Goal: Task Accomplishment & Management: Manage account settings

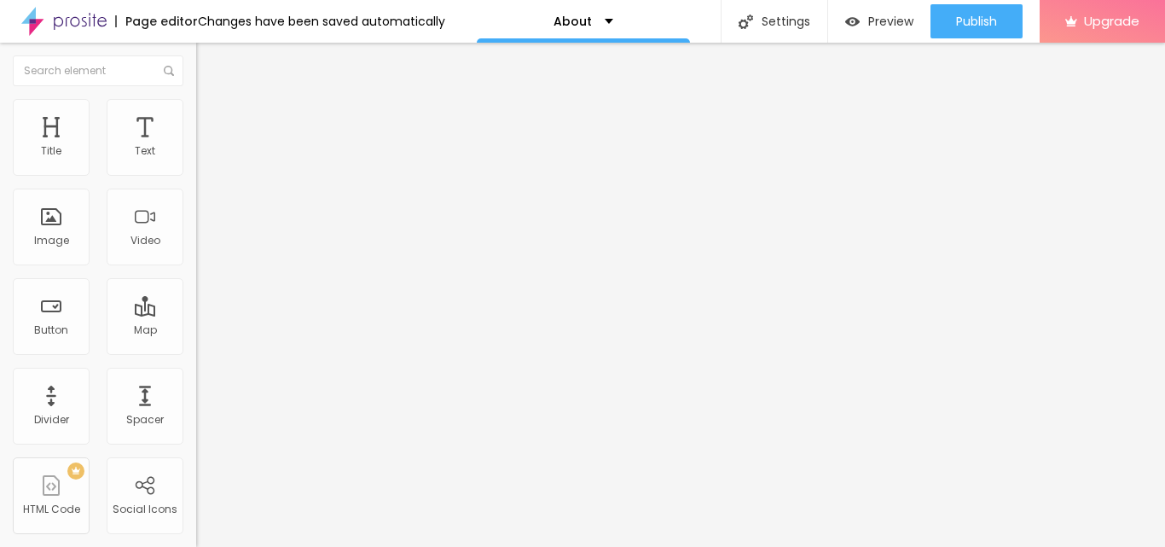
click at [196, 147] on span "Change image" at bounding box center [241, 139] width 91 height 15
click at [196, 345] on div "Facebook" at bounding box center [294, 350] width 196 height 10
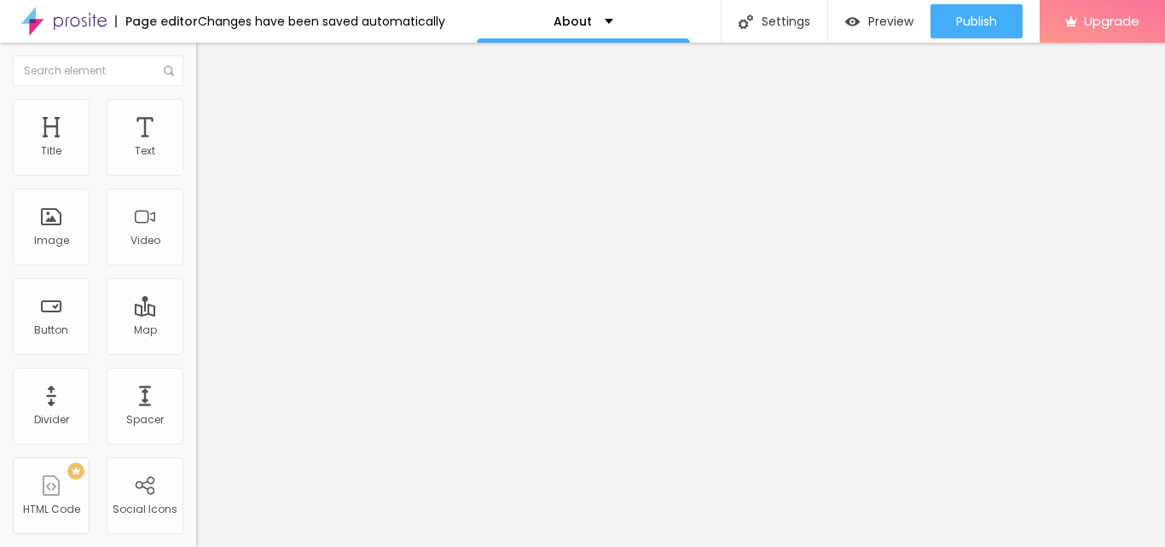
drag, startPoint x: 89, startPoint y: 267, endPoint x: 0, endPoint y: 276, distance: 89.2
paste input "www.facebook.com/godrejplotspanipat"
type input "https://www.facebook.com/godrejplotspanipat"
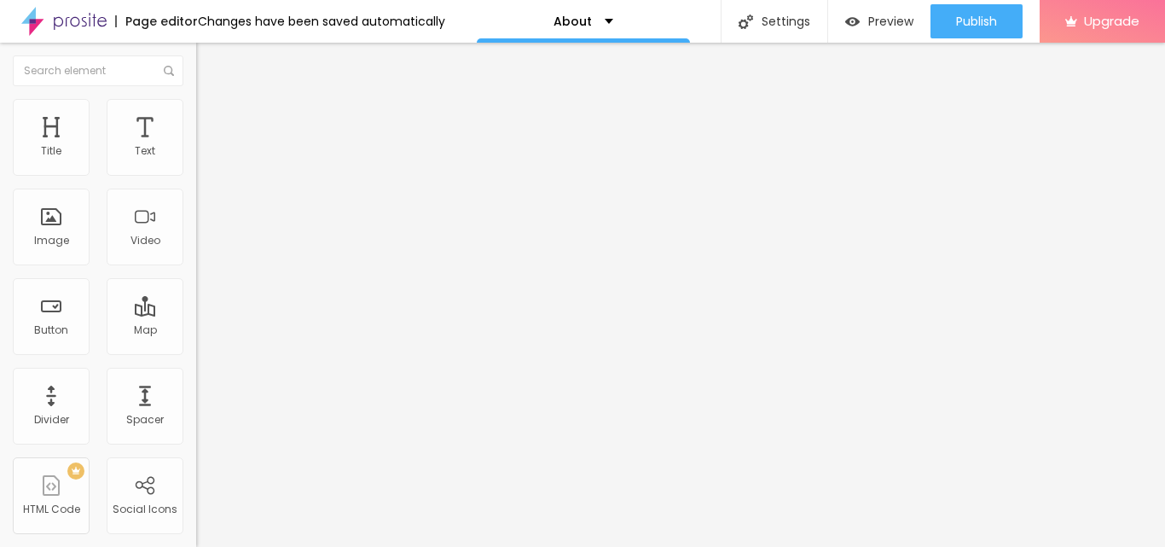
scroll to position [0, 0]
drag, startPoint x: 90, startPoint y: 308, endPoint x: 10, endPoint y: 312, distance: 79.4
paste input "www.instagram.com/godrejplotpanipat/"
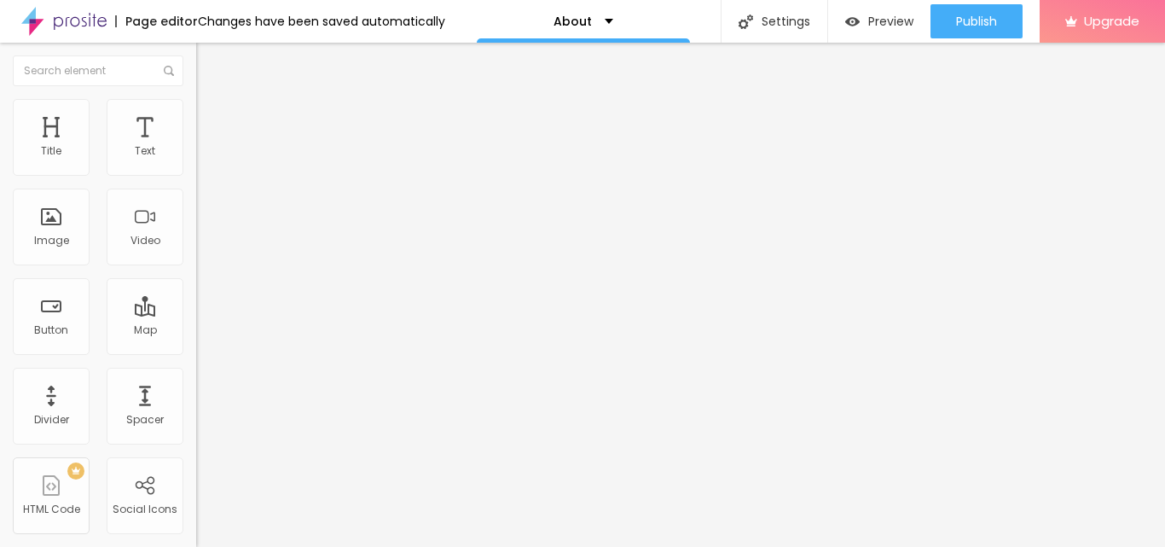
scroll to position [0, 113]
type input "https://www.instagram.com/godrejplotpanipat/"
drag, startPoint x: 96, startPoint y: 341, endPoint x: 5, endPoint y: 357, distance: 91.7
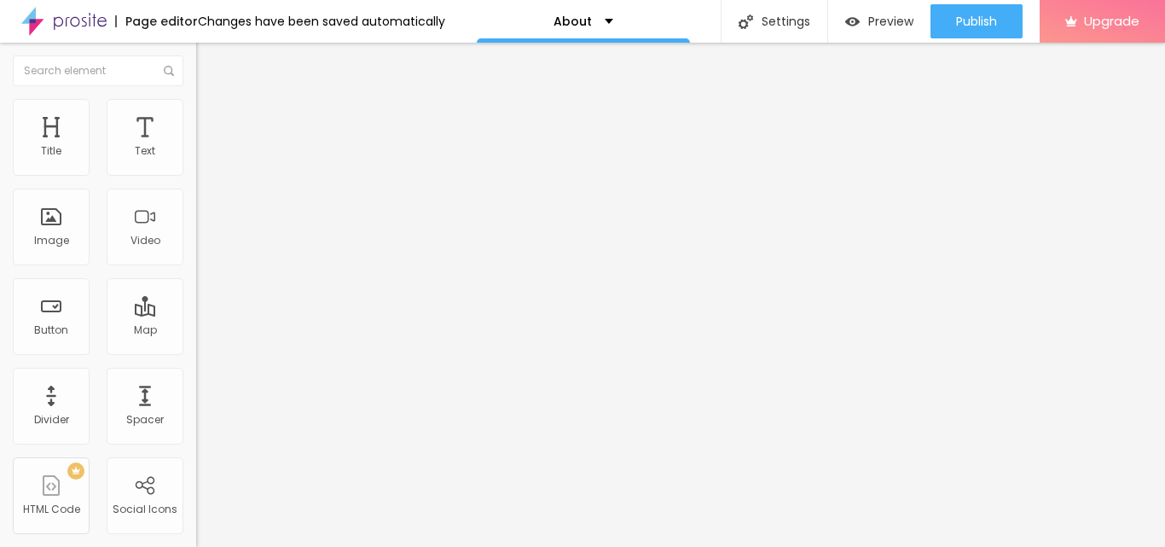
paste input "x.com/godrejpanipat"
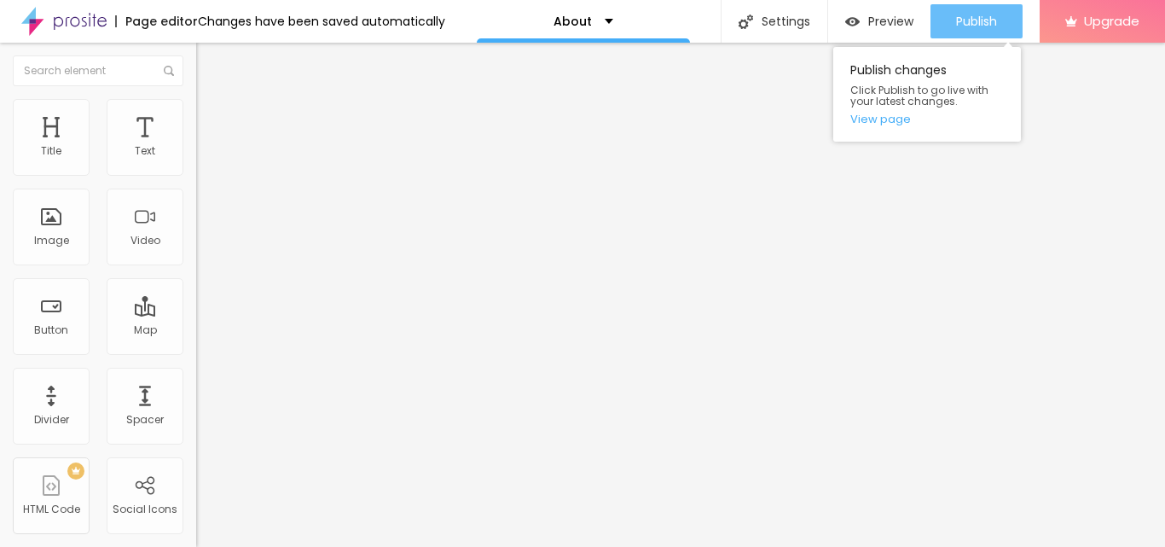
type input "https://x.com/godrejpanipat"
click at [978, 24] on span "Publish" at bounding box center [976, 22] width 41 height 14
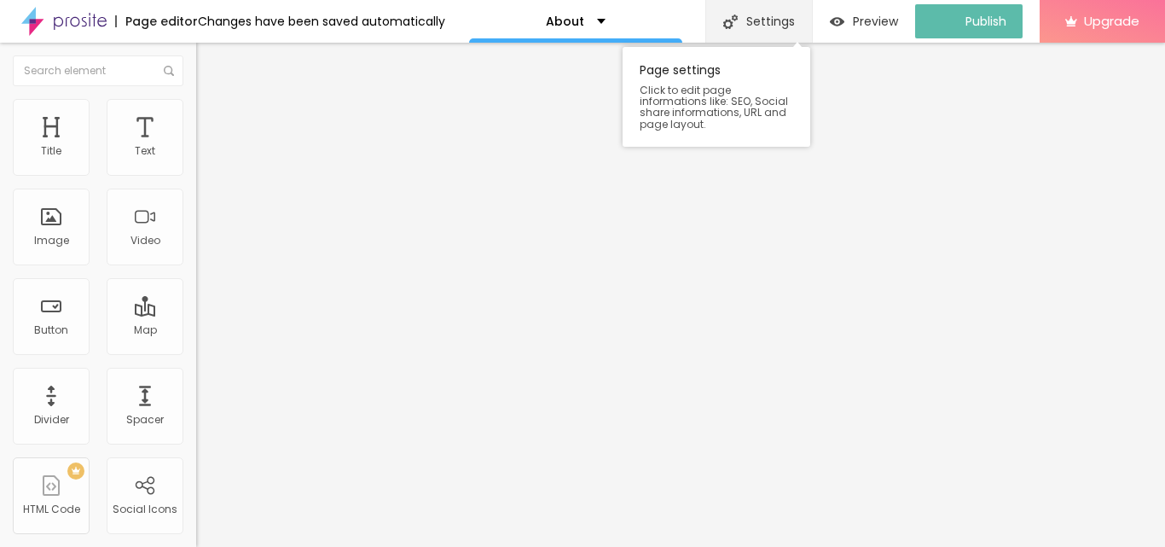
click at [768, 23] on div "Settings" at bounding box center [758, 21] width 107 height 43
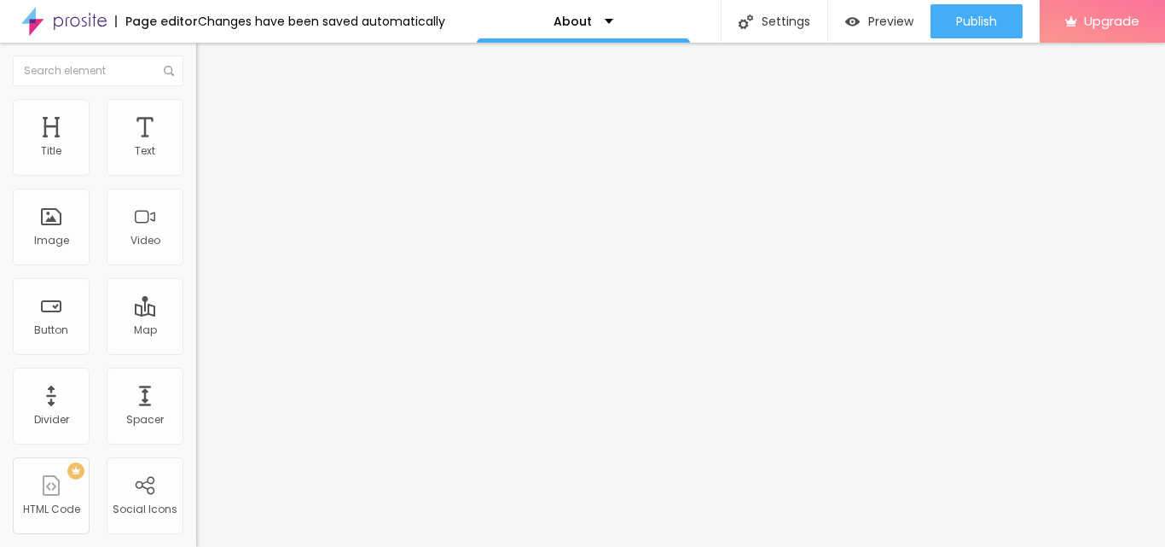
drag, startPoint x: 652, startPoint y: 345, endPoint x: 490, endPoint y: 426, distance: 180.8
paste input "Godrej Upcoming Plots Panipat,"
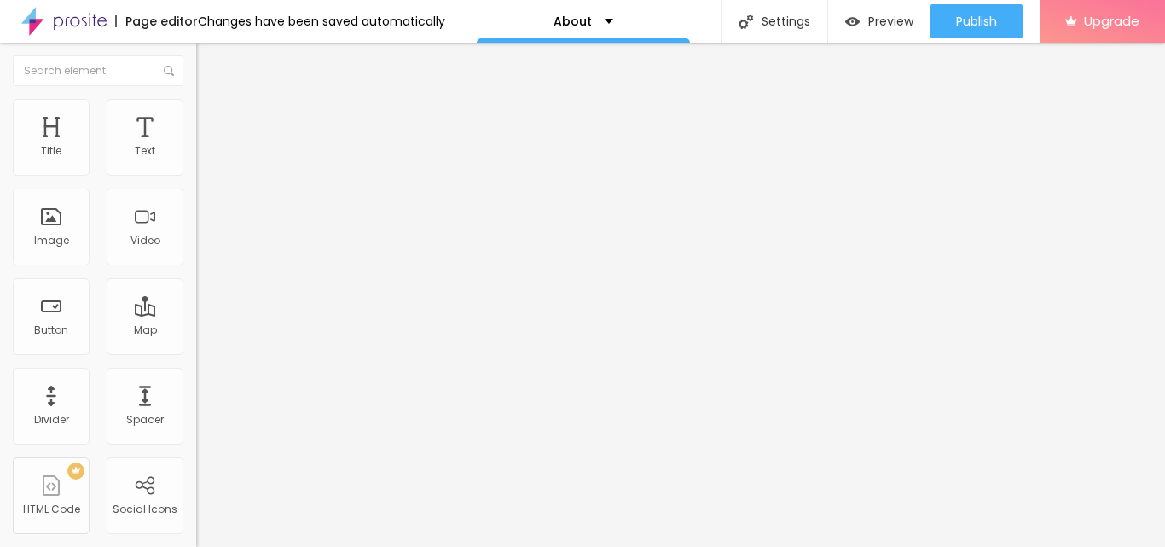
type input "Godrej Upcoming Plots Panipat, Price List, Rera No"
drag, startPoint x: 679, startPoint y: 350, endPoint x: 585, endPoint y: 447, distance: 135.1
paste textarea "invest in Godrej Plots not only promises a beautiful piece of land to build upo…"
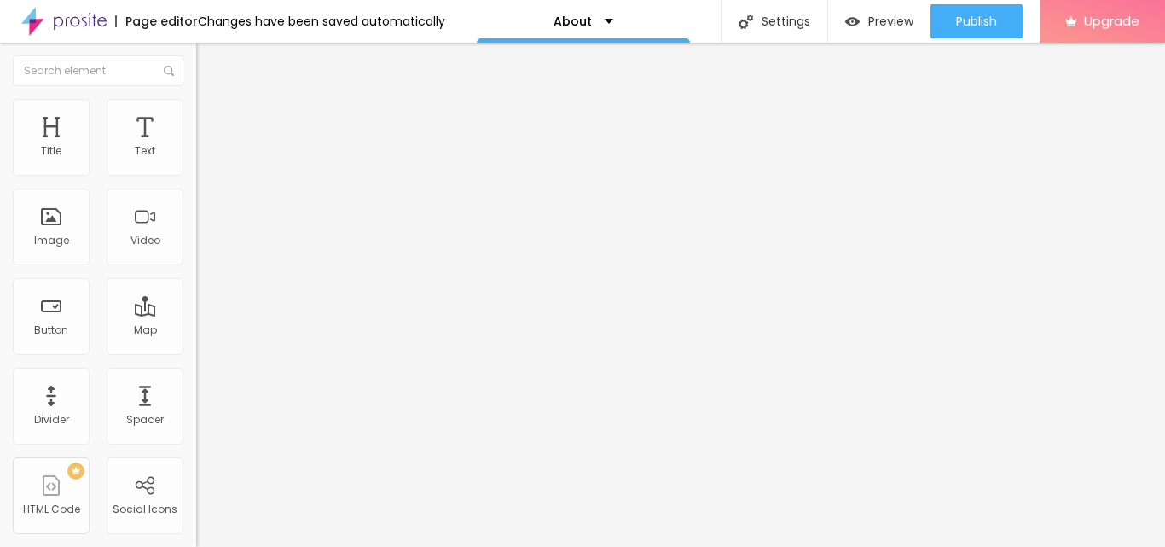
type textarea "invest in Godrej Plots not only promises a beautiful piece of land to build upo…"
paste textarea "Godrej Plots Panipat, Godrej Plots in [GEOGRAPHIC_DATA], Godrej Plots Panipat P…"
type textarea "Godrej Plots Panipat, Godrej Plots in [GEOGRAPHIC_DATA], Godrej Plots Panipat P…"
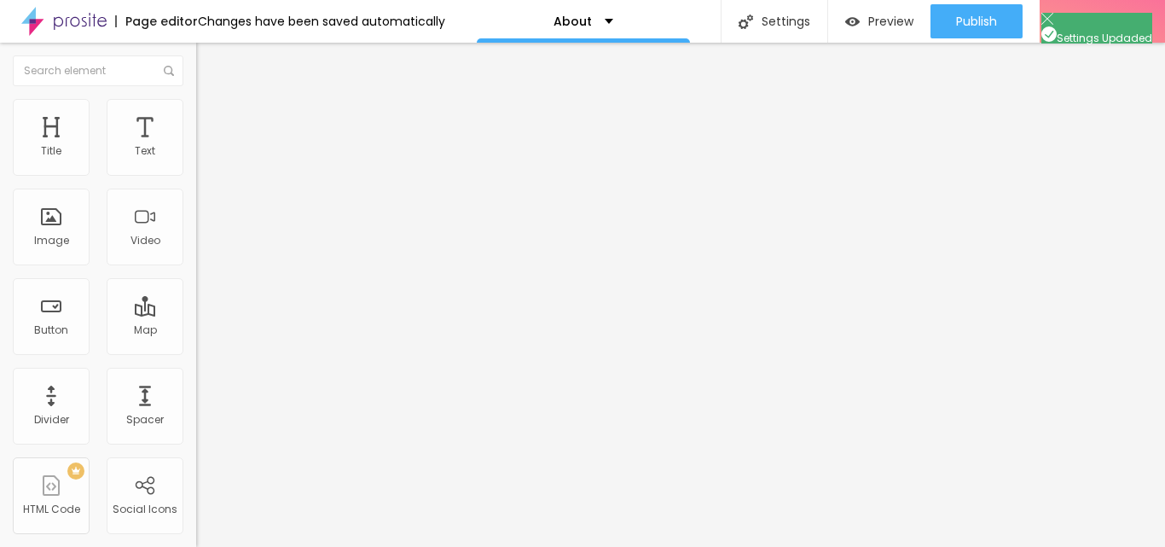
drag, startPoint x: 766, startPoint y: 147, endPoint x: 355, endPoint y: 178, distance: 412.3
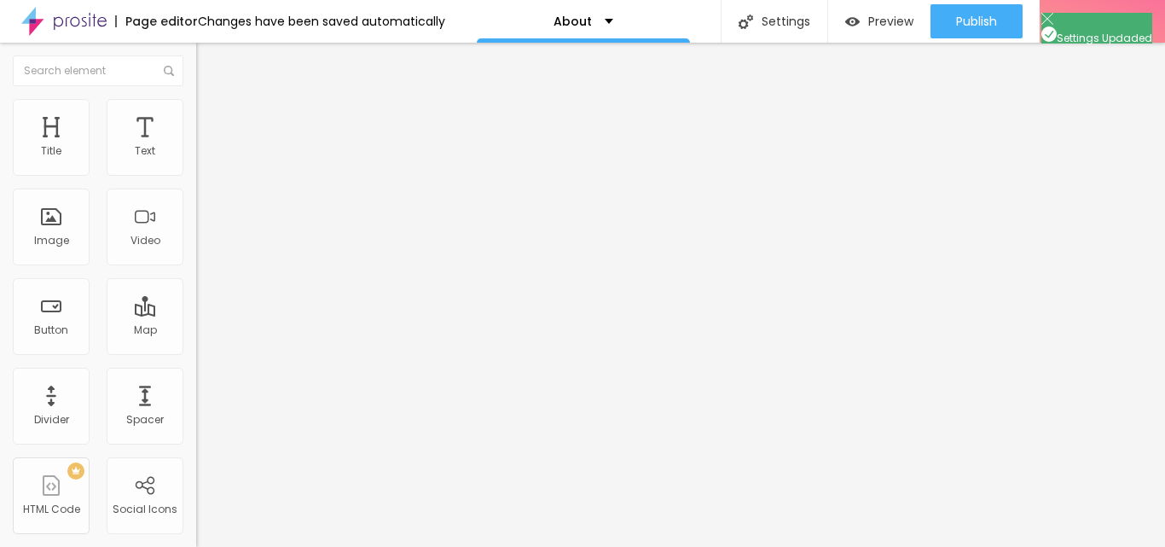
drag, startPoint x: 571, startPoint y: 300, endPoint x: 372, endPoint y: 383, distance: 216.1
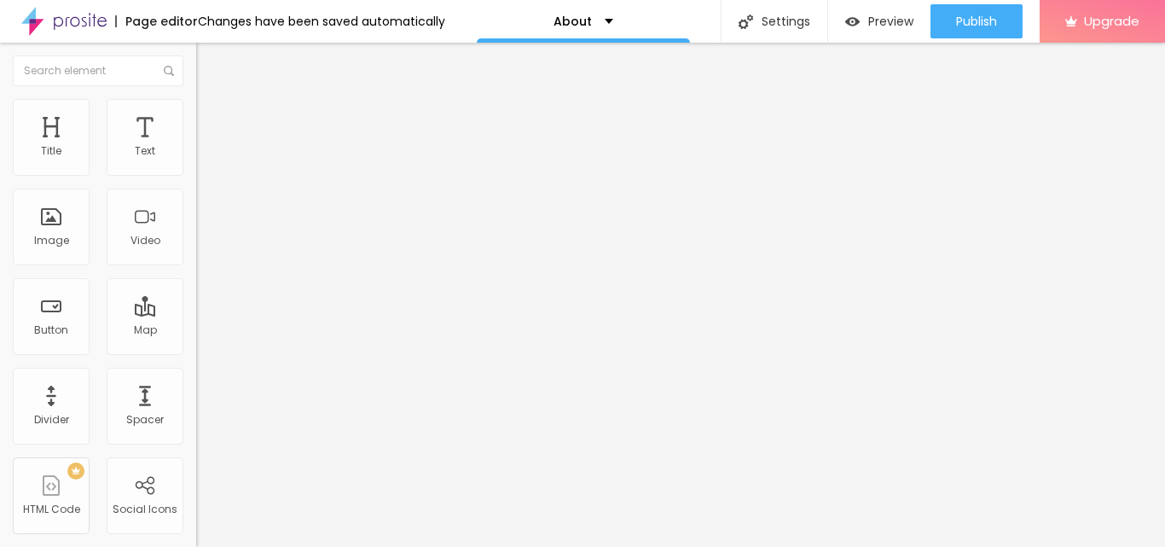
paste input "Godrej Upcoming Plots Panipat, Price List, Rera No"
type input "Godrej Upcoming Plots Panipat, Price List, Rera No"
drag, startPoint x: 684, startPoint y: 305, endPoint x: 418, endPoint y: 265, distance: 269.1
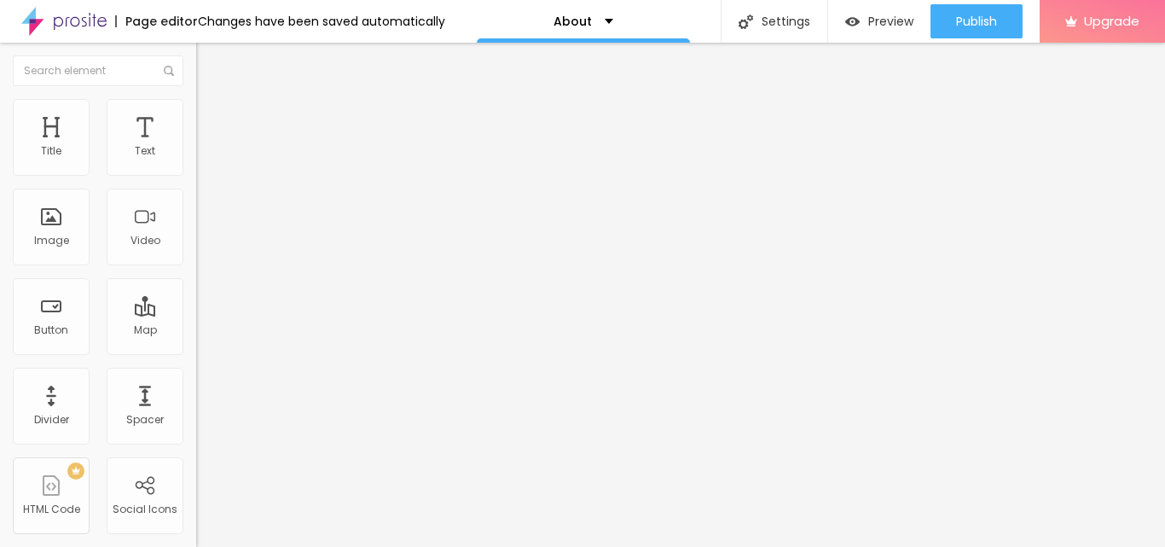
drag, startPoint x: 670, startPoint y: 380, endPoint x: 343, endPoint y: 378, distance: 326.7
paste textarea "invest in Godrej Plots not only promises a beautiful piece of land to build upo…"
type textarea "invest in Godrej Plots not only promises a beautiful piece of land to build upo…"
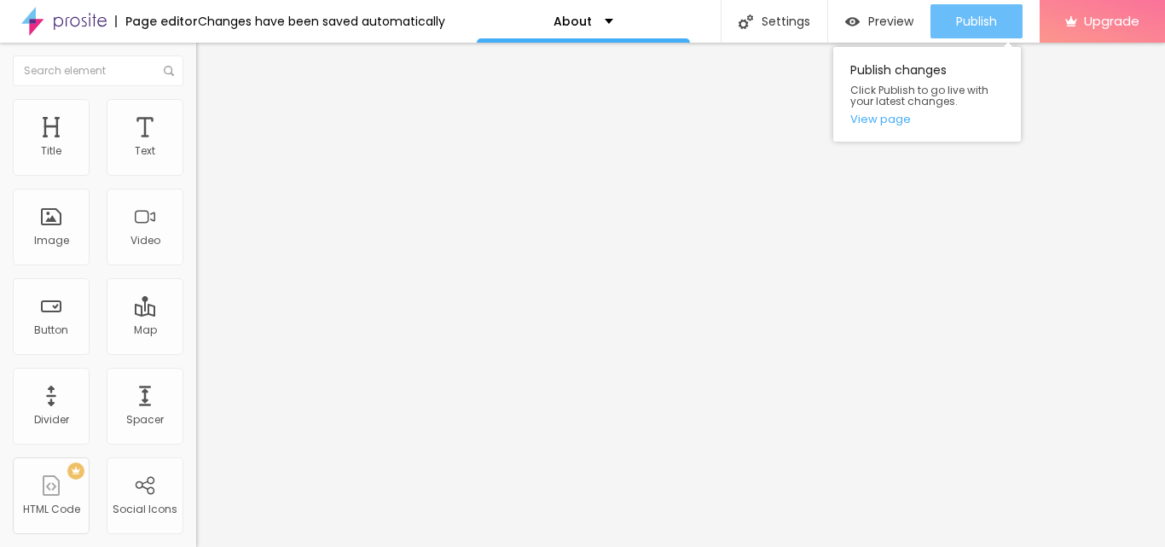
click at [998, 24] on button "Publish" at bounding box center [977, 21] width 92 height 34
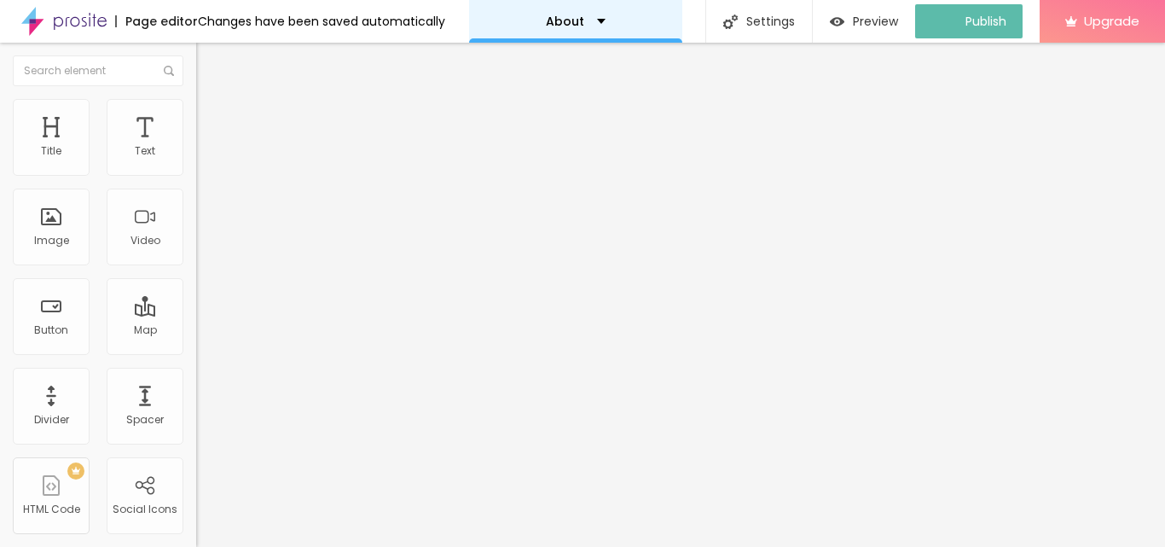
click at [600, 23] on div "About" at bounding box center [576, 21] width 60 height 12
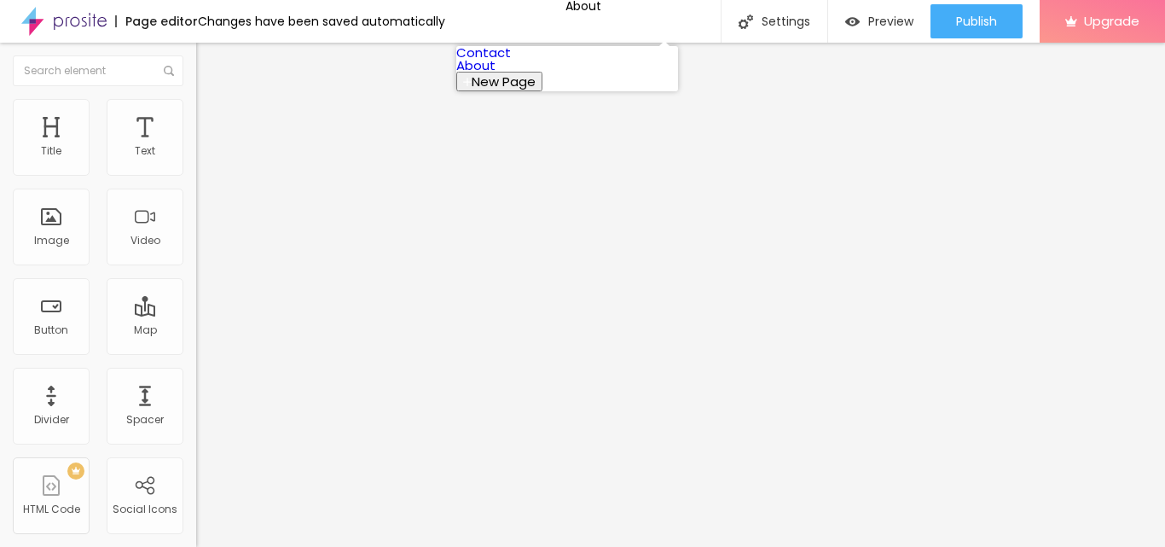
click at [499, 61] on link "Contact" at bounding box center [483, 53] width 55 height 18
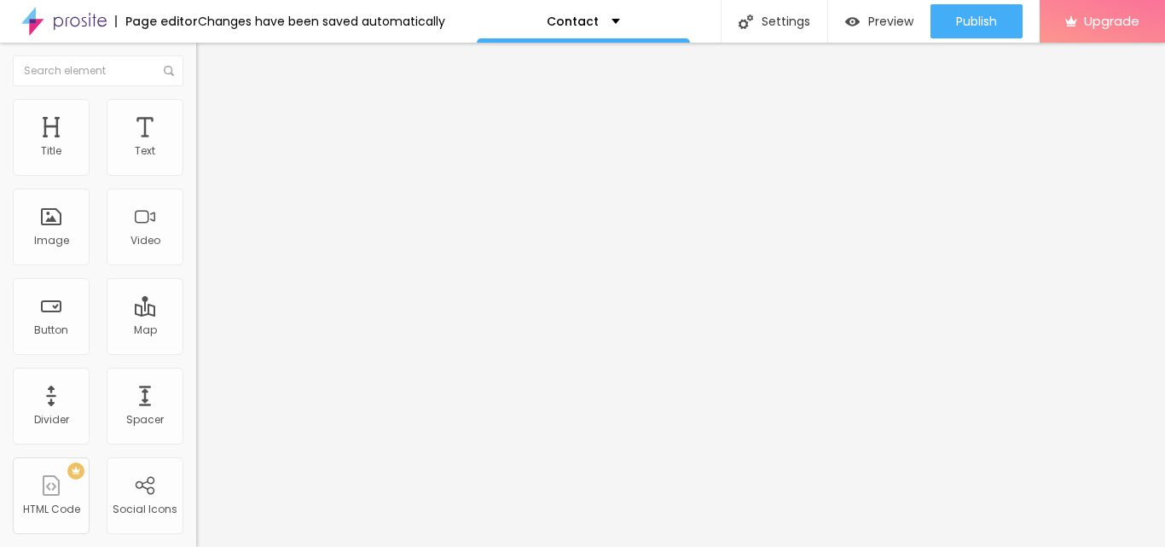
click at [196, 319] on img at bounding box center [294, 417] width 196 height 196
drag, startPoint x: 93, startPoint y: 235, endPoint x: 8, endPoint y: 235, distance: 85.3
click at [196, 235] on div "WhatsApp number * [PHONE_NUMBER] + 91 Text button Conversar no WhatsApp Message…" at bounding box center [294, 417] width 196 height 569
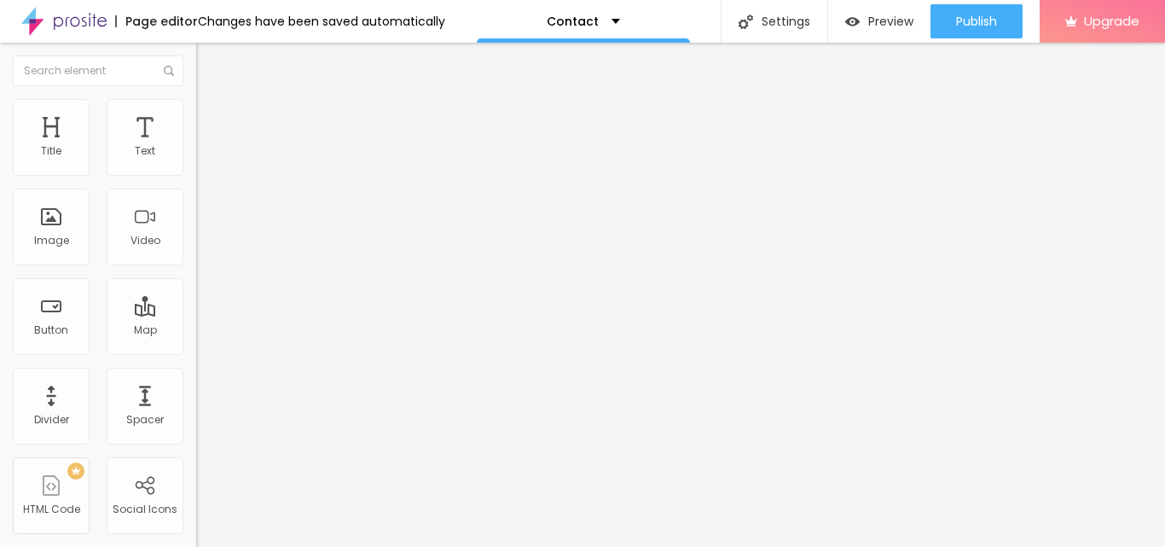
click at [196, 527] on input "WhatsApp" at bounding box center [298, 535] width 205 height 17
click at [196, 527] on input "WhatsApp me" at bounding box center [298, 535] width 205 height 17
type input "WhatsApp Me"
click at [602, 19] on div "Contact" at bounding box center [583, 21] width 73 height 12
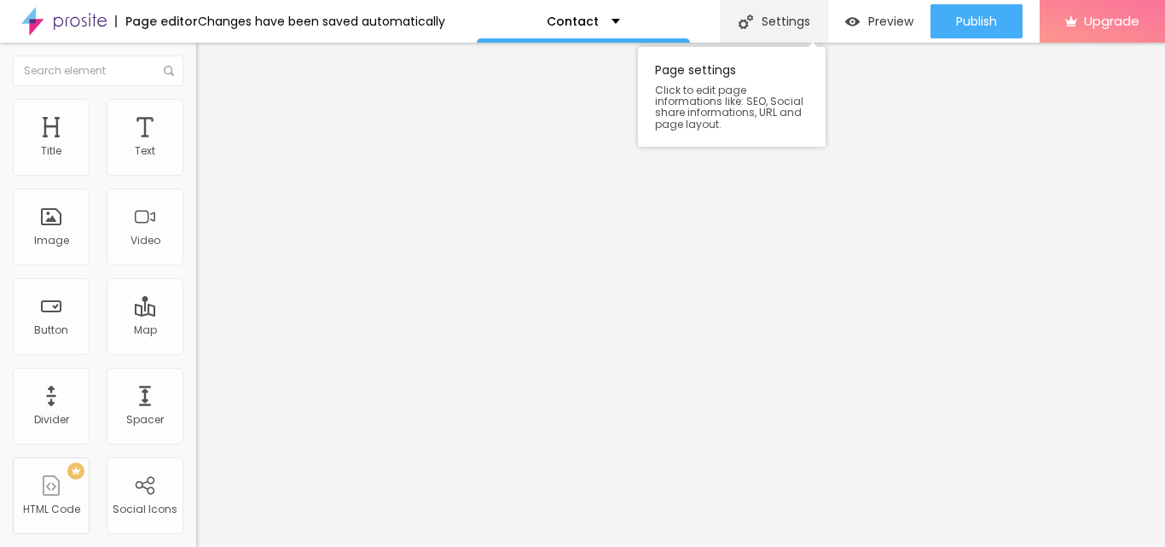
click at [784, 19] on div "Settings" at bounding box center [774, 21] width 107 height 43
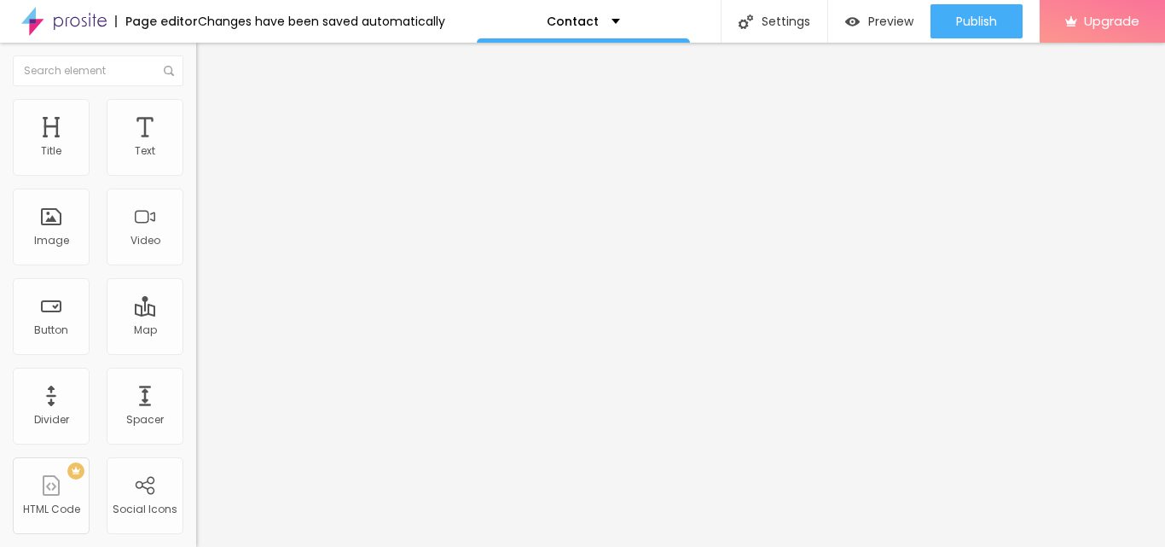
drag, startPoint x: 675, startPoint y: 343, endPoint x: 381, endPoint y: 334, distance: 293.5
paste input "text"
paste input "[PHONE_NUMBER]"
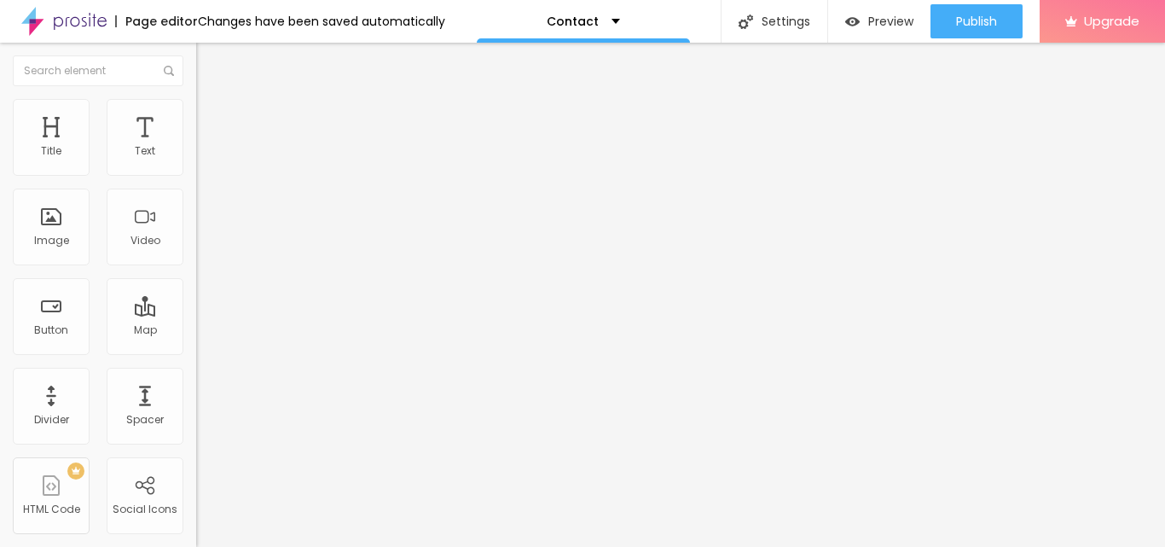
drag, startPoint x: 751, startPoint y: 335, endPoint x: 354, endPoint y: 317, distance: 397.9
type input "Godrej Plots Panipat Call @ [PHONE_NUMBER], Price"
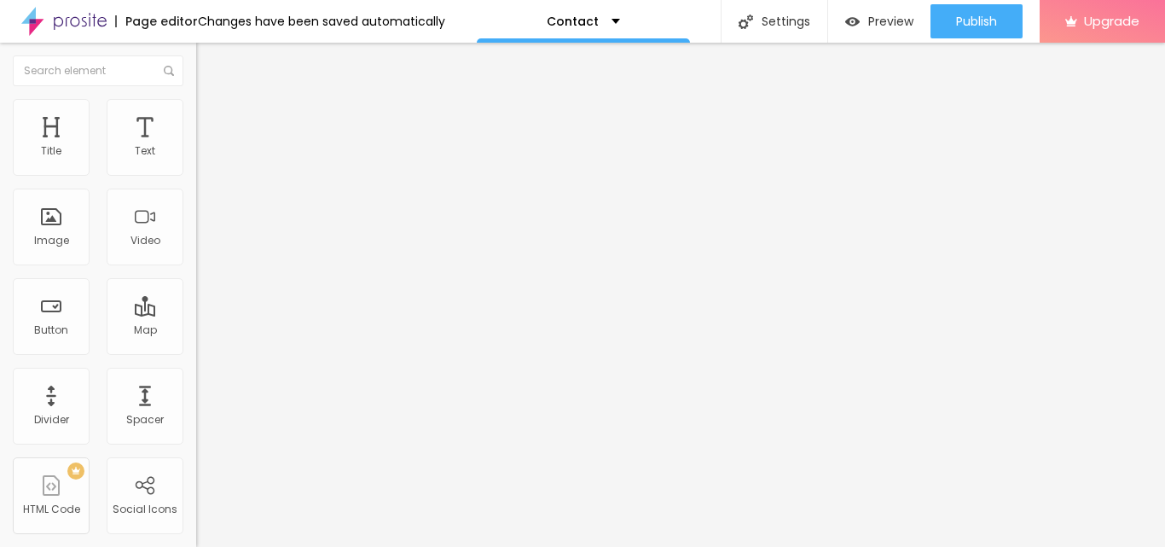
drag, startPoint x: 688, startPoint y: 296, endPoint x: 309, endPoint y: 301, distance: 379.6
paste input "odrej Plots Panipat Call @ [PHONE_NUMBER], Price"
type input "Godrej Plots Panipat Call @ [PHONE_NUMBER], Price"
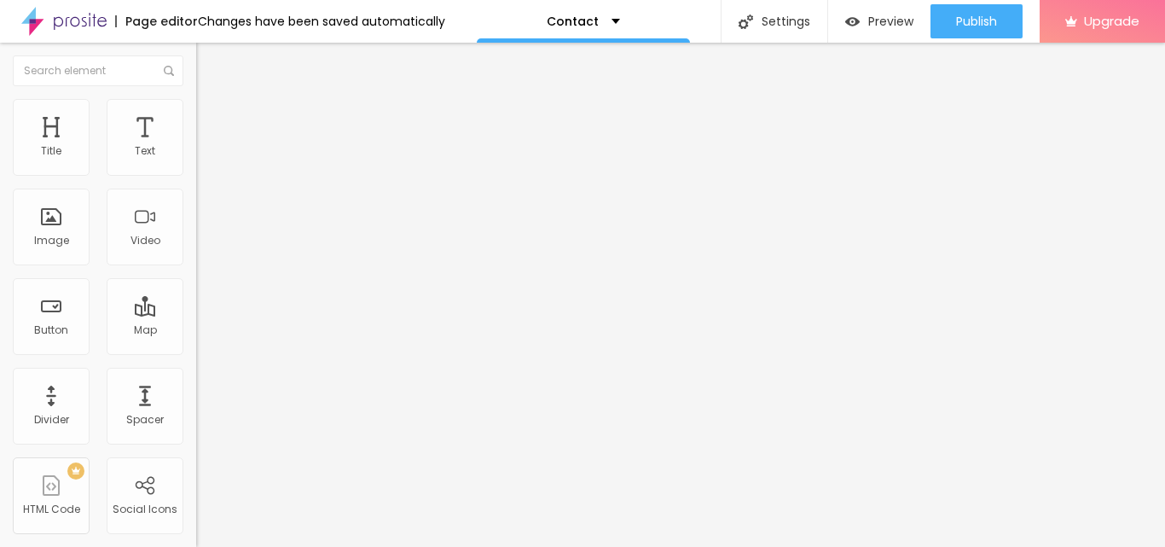
drag, startPoint x: 652, startPoint y: 258, endPoint x: 322, endPoint y: 252, distance: 329.3
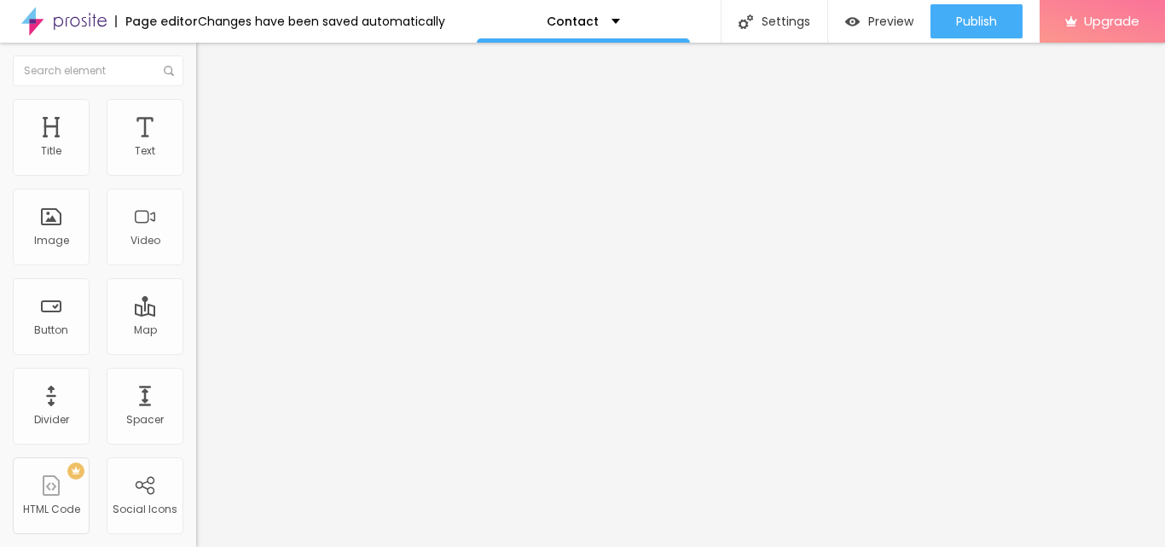
paste textarea "Godrej Plots Panipat represents a unique opportunity for those looking to celeb…"
type textarea "Godrej Plots Panipat represents a unique opportunity for those looking to celeb…"
paste textarea "Godrej Plots Panipat, Godrej Plots in [GEOGRAPHIC_DATA], Godrej Plots Panipat P…"
type textarea "Godrej Plots Panipat, Godrej Plots in [GEOGRAPHIC_DATA], Godrej Plots Panipat P…"
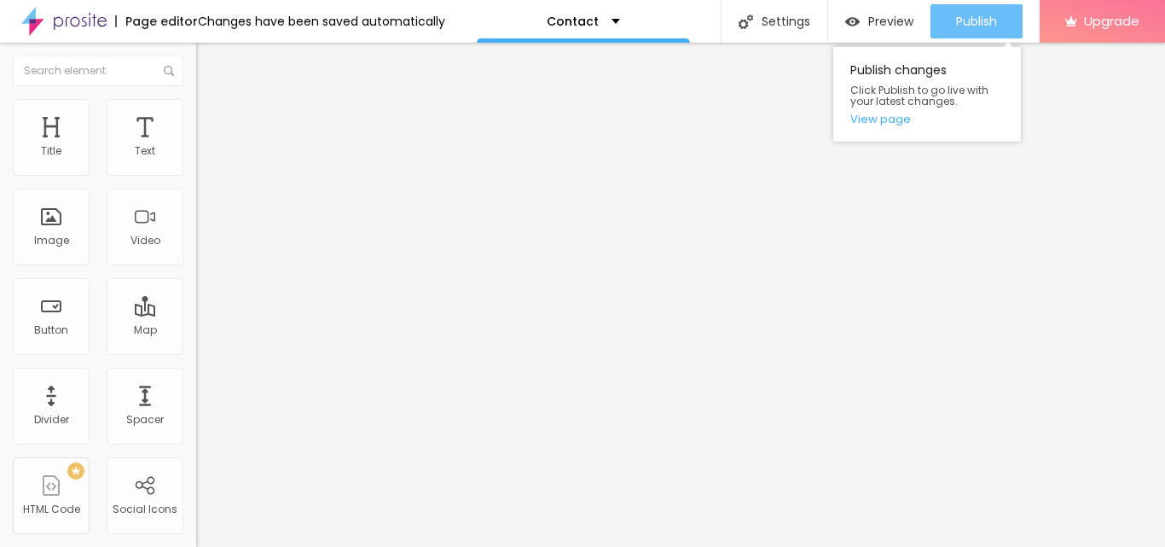
click at [963, 11] on div "Publish" at bounding box center [976, 21] width 41 height 34
